Goal: Transaction & Acquisition: Obtain resource

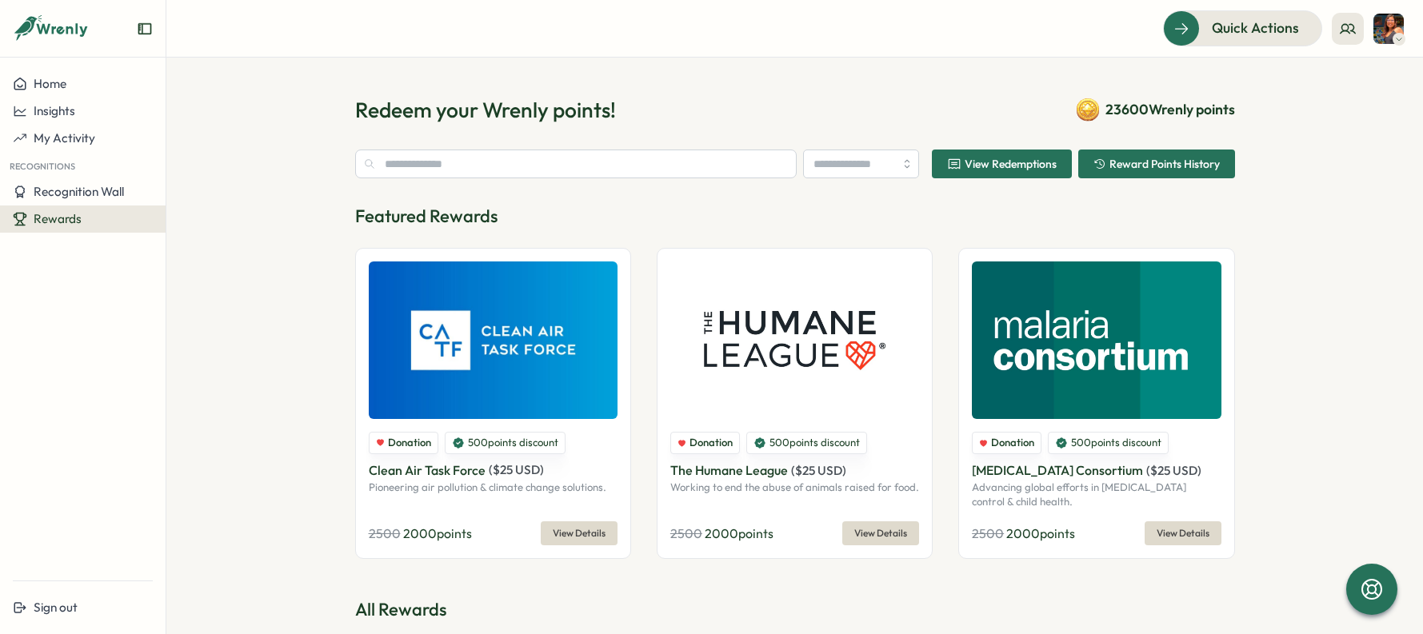
type input "********"
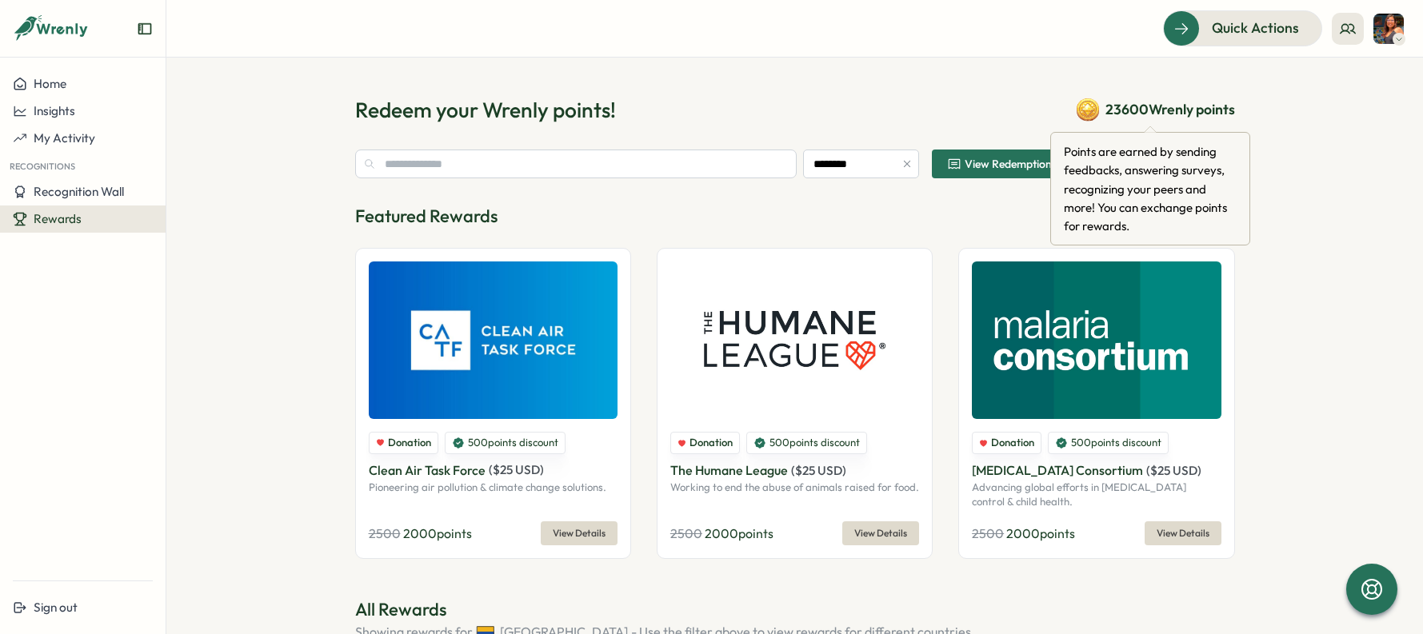
click at [1120, 111] on span "23600 Wrenly points" at bounding box center [1171, 109] width 130 height 21
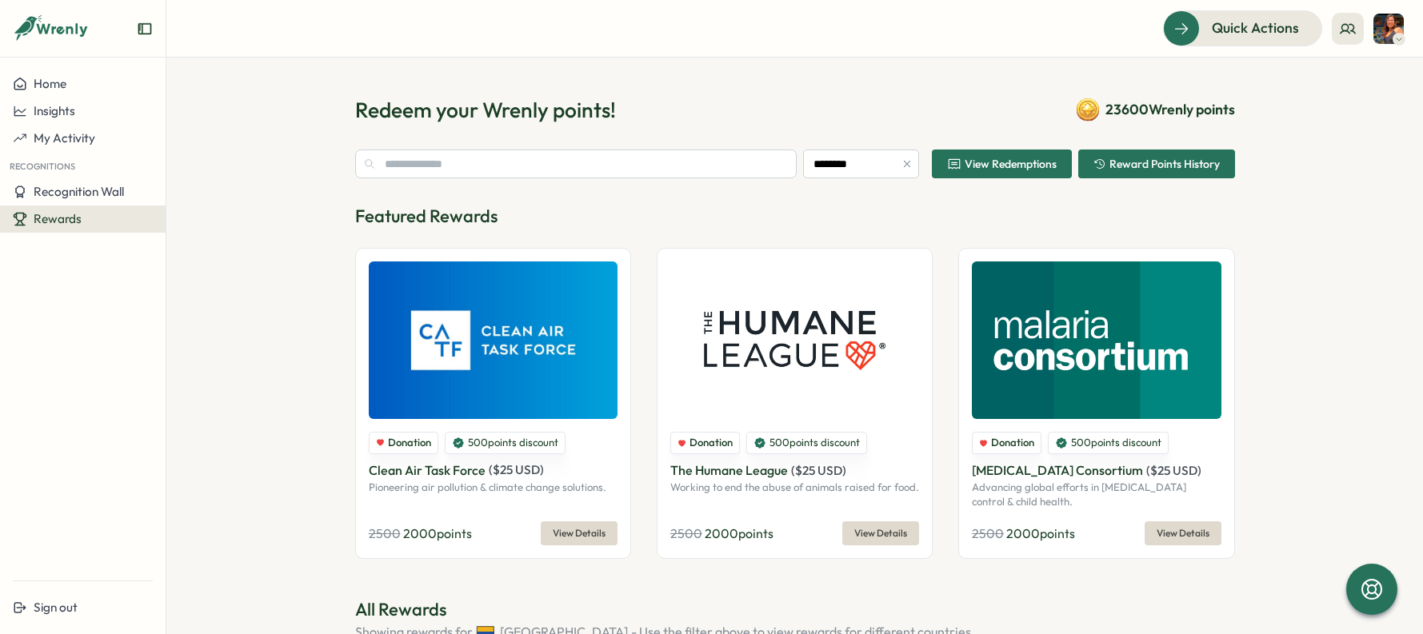
click at [1105, 169] on div "Reward Points History" at bounding box center [1157, 164] width 126 height 13
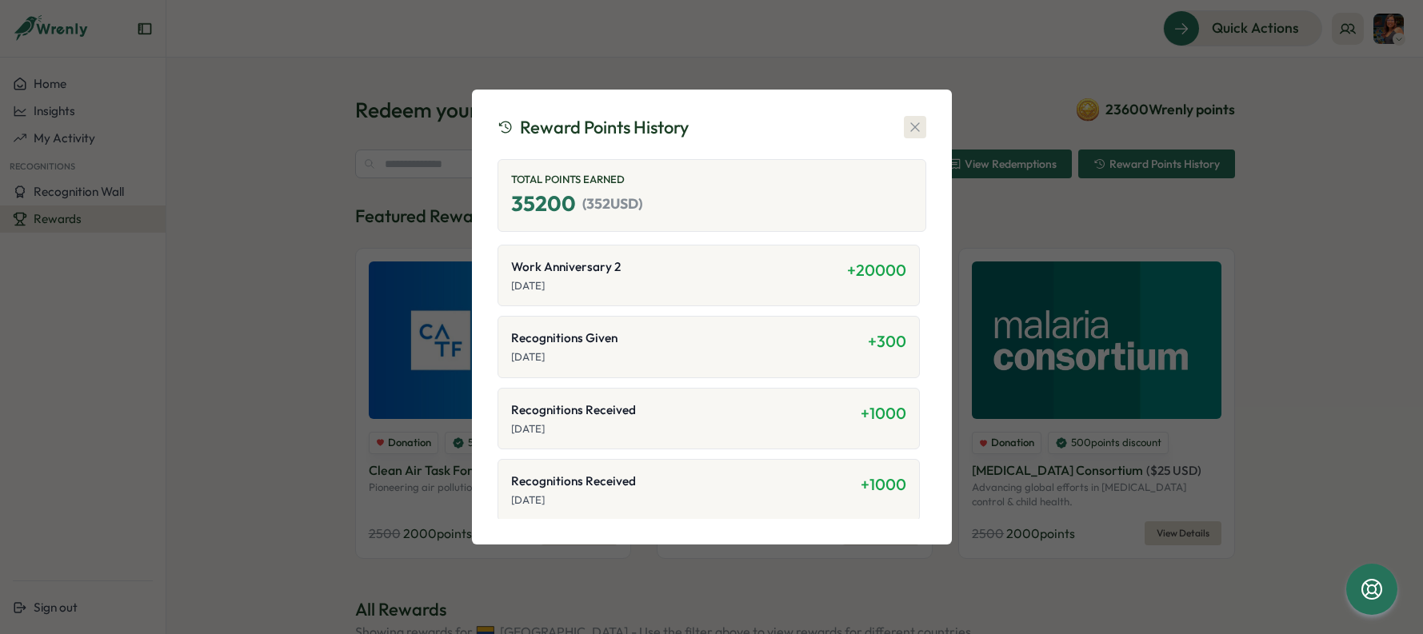
click at [911, 132] on icon "button" at bounding box center [915, 127] width 16 height 16
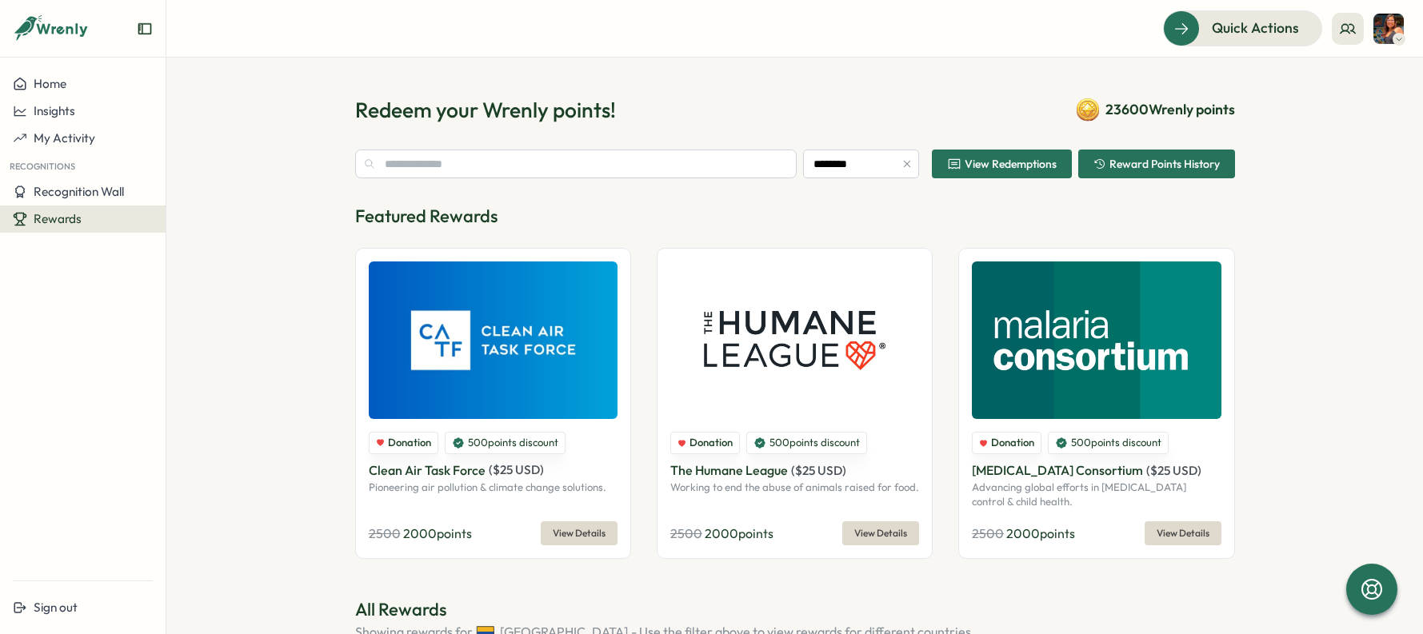
click at [906, 163] on icon "button" at bounding box center [907, 163] width 11 height 11
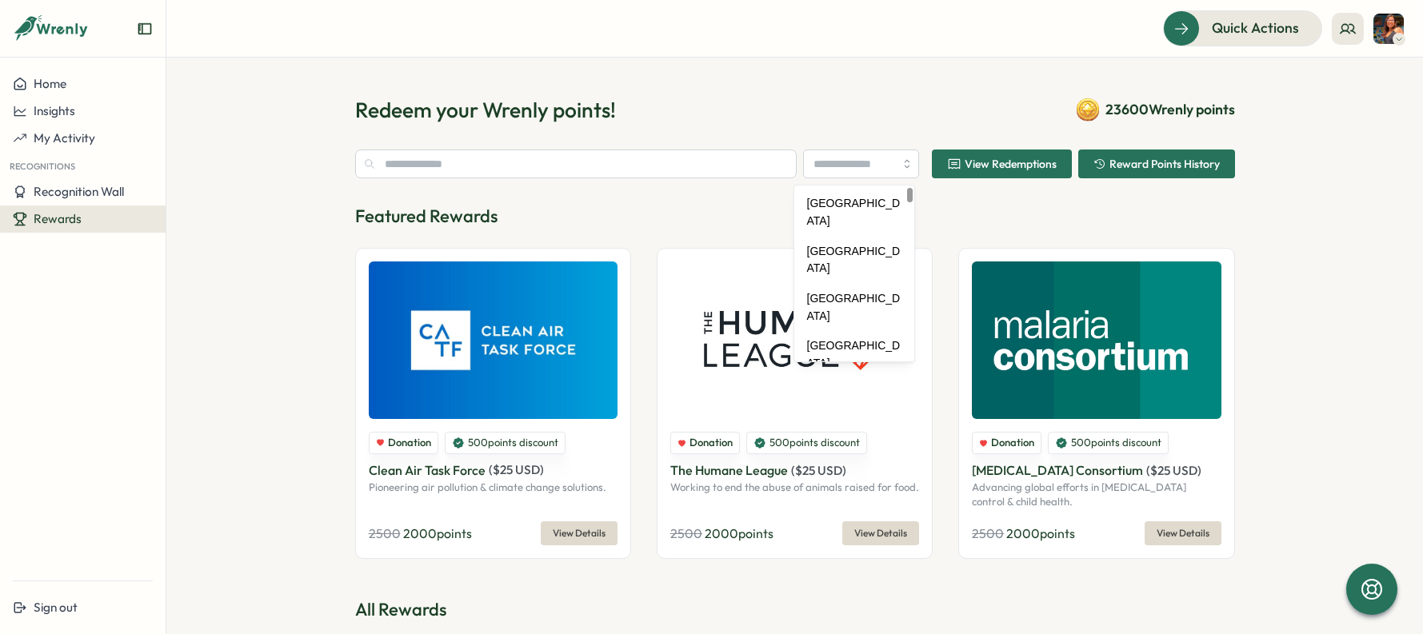
click at [765, 101] on div "Redeem your Wrenly points! 23600 Wrenly points" at bounding box center [795, 110] width 880 height 28
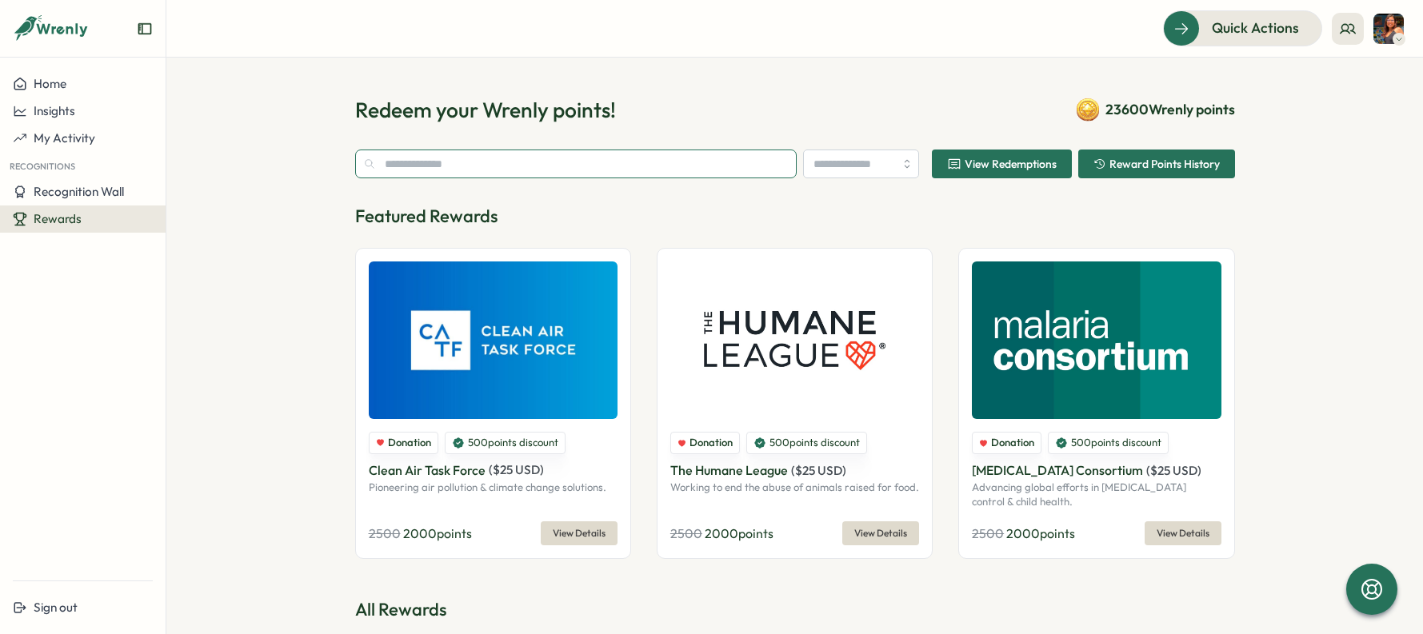
click at [560, 164] on input "text" at bounding box center [576, 164] width 442 height 29
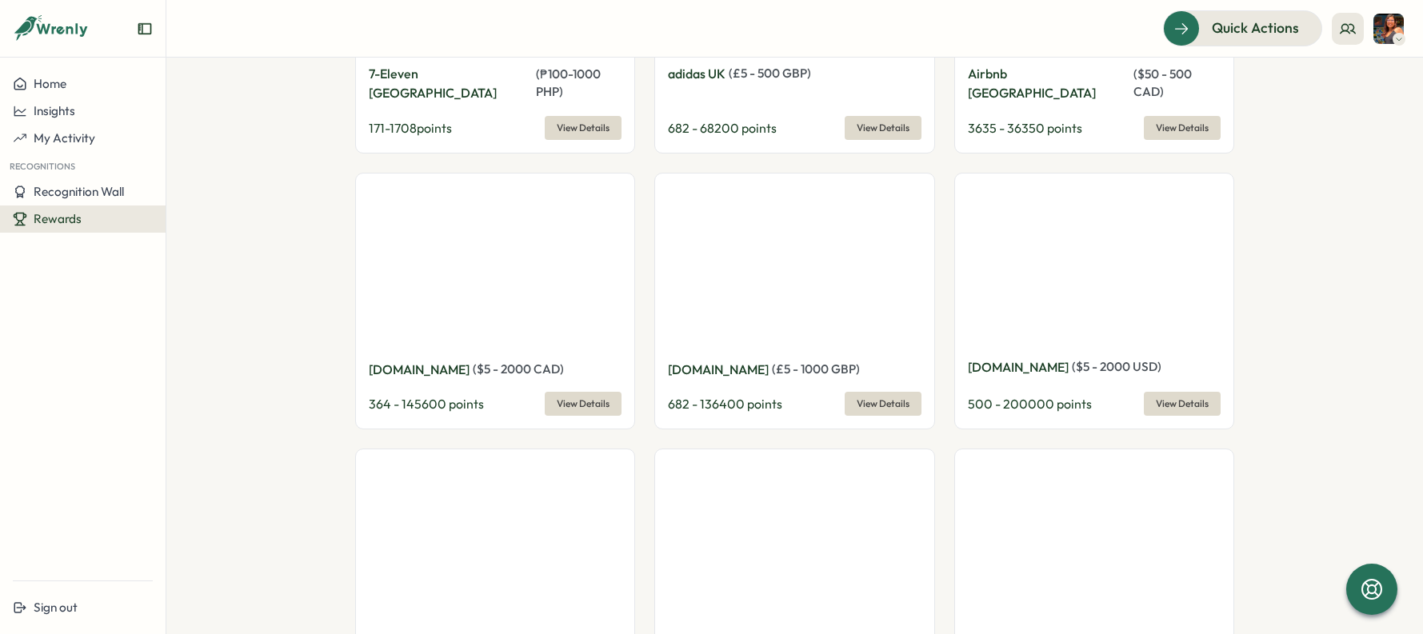
scroll to position [1587, 0]
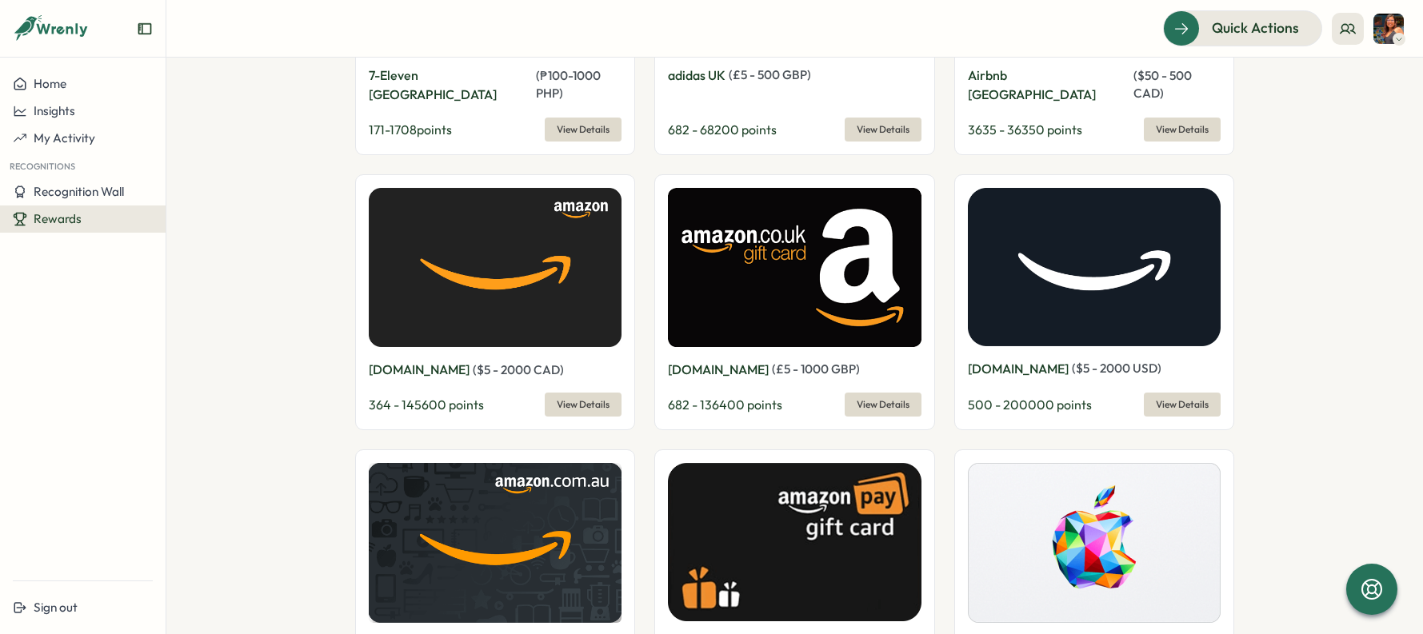
drag, startPoint x: 997, startPoint y: 384, endPoint x: 1037, endPoint y: 378, distance: 40.4
click at [1016, 397] on span "500 - 200000 points" at bounding box center [1030, 405] width 124 height 16
click at [1169, 394] on span "View Details" at bounding box center [1182, 405] width 53 height 22
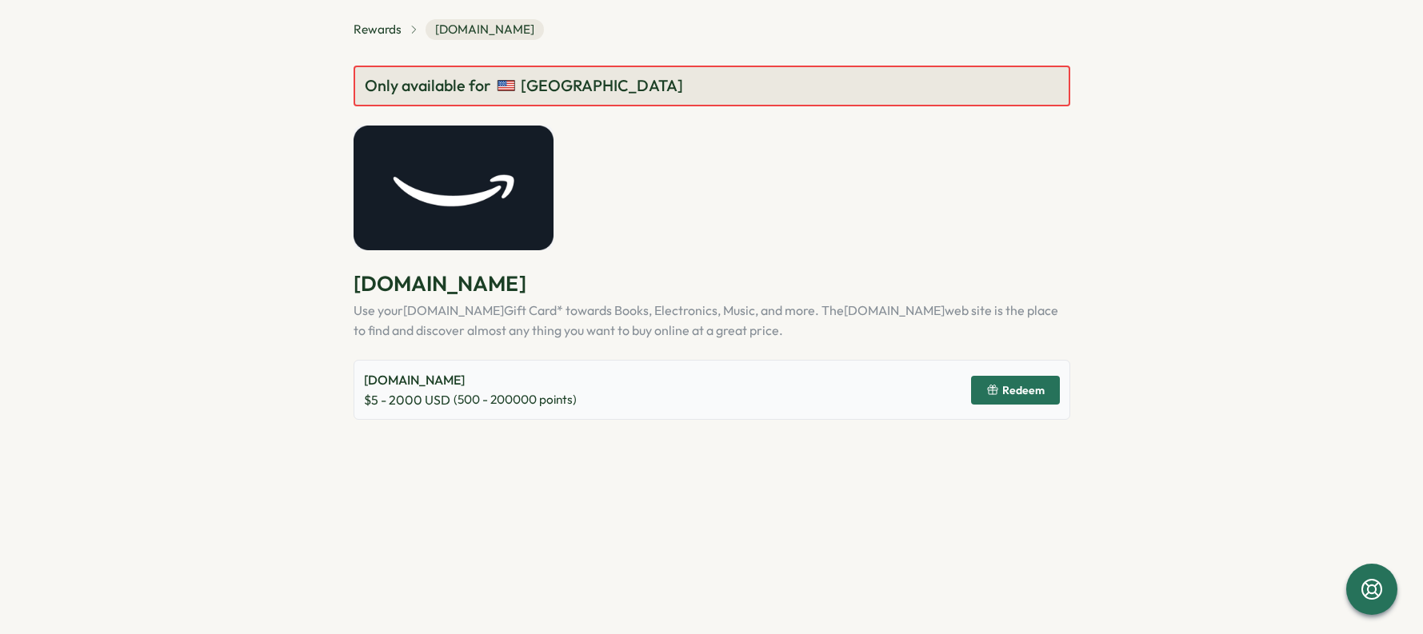
click at [372, 398] on span "$ 5 - 2000 USD" at bounding box center [407, 400] width 86 height 20
drag, startPoint x: 478, startPoint y: 398, endPoint x: 464, endPoint y: 398, distance: 13.6
click at [464, 398] on span "( 500 - 200000 points)" at bounding box center [515, 400] width 123 height 18
click at [386, 30] on span "Rewards" at bounding box center [378, 30] width 48 height 18
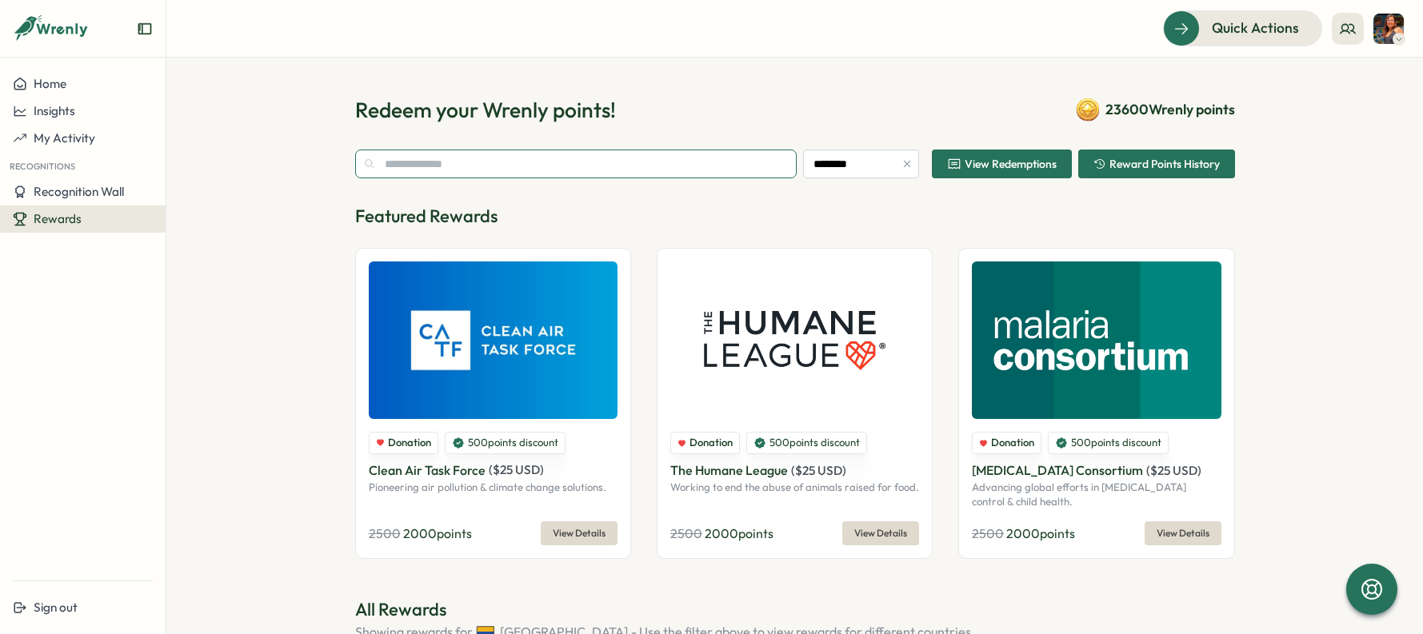
click at [446, 164] on input "text" at bounding box center [576, 164] width 442 height 29
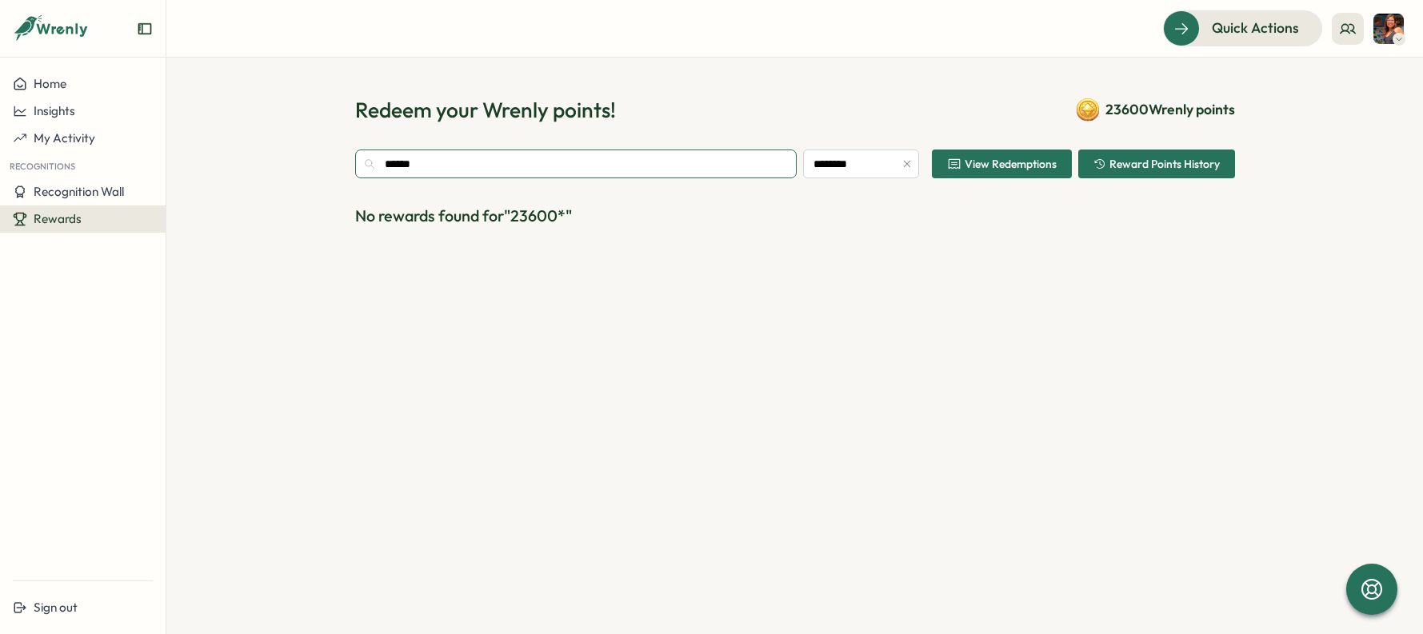
type input "*****"
drag, startPoint x: 458, startPoint y: 161, endPoint x: 338, endPoint y: 154, distance: 120.2
click at [338, 154] on section "Redeem your Wrenly points! 23600 Wrenly points ***** ******** View Redemptions …" at bounding box center [794, 346] width 1257 height 577
